Goal: Transaction & Acquisition: Subscribe to service/newsletter

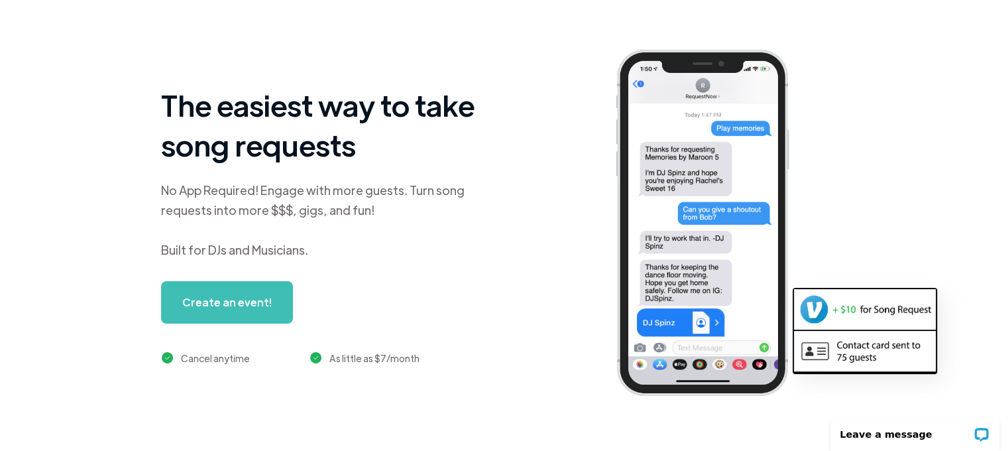
scroll to position [66, 0]
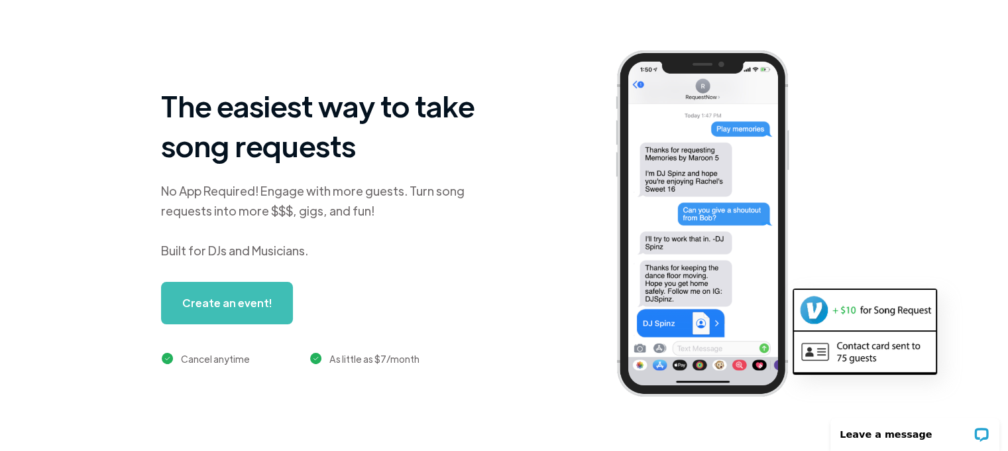
click at [252, 302] on link "Create an event!" at bounding box center [227, 303] width 132 height 42
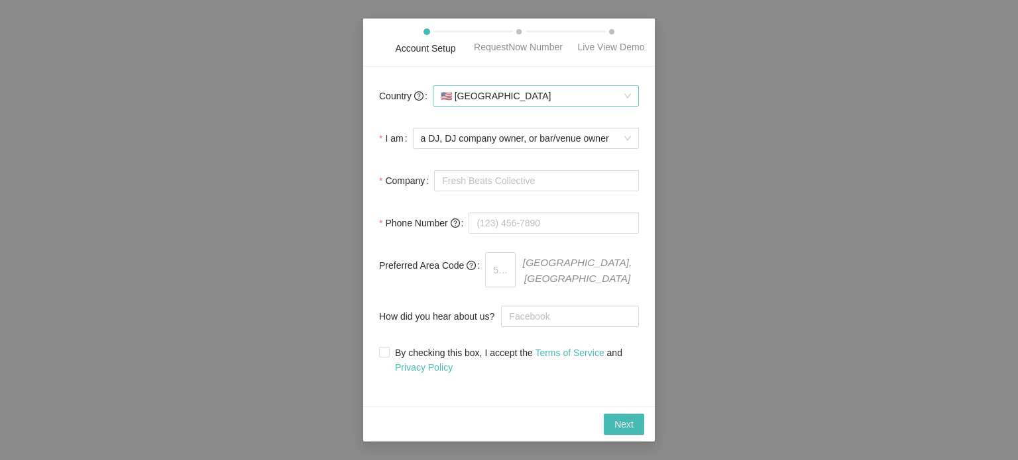
click at [631, 99] on div "🇺🇸 United States" at bounding box center [536, 95] width 206 height 21
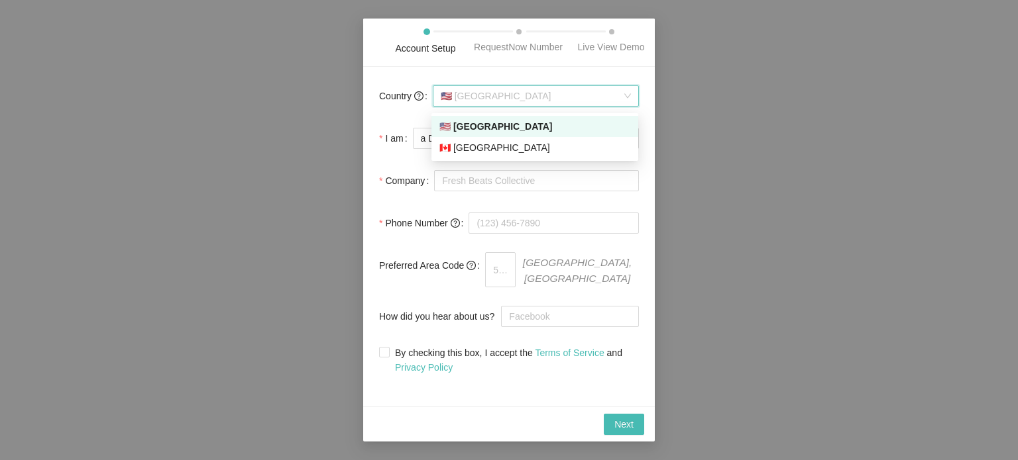
click at [631, 99] on div "🇺🇸 United States" at bounding box center [536, 95] width 206 height 21
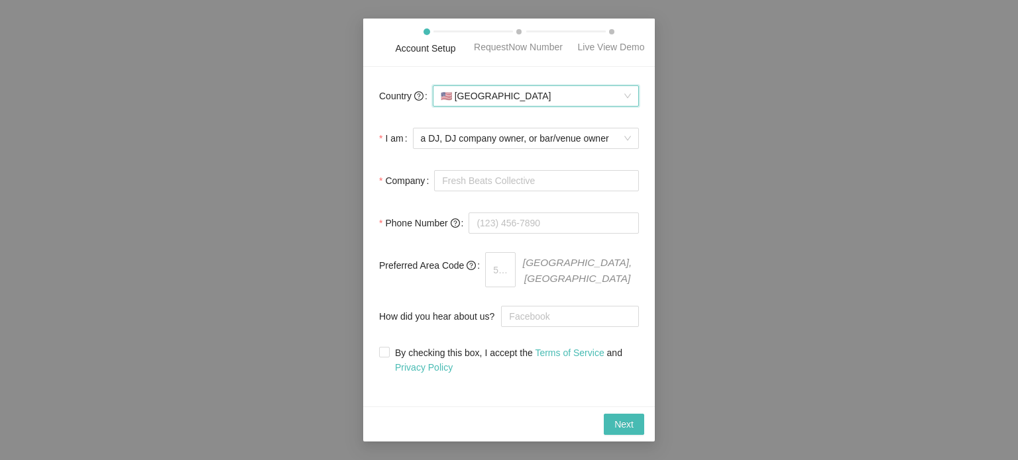
click at [541, 101] on span "🇺🇸 United States" at bounding box center [536, 96] width 190 height 20
